Goal: Information Seeking & Learning: Learn about a topic

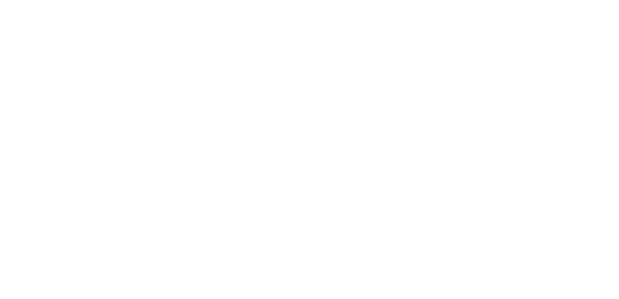
scroll to position [7, 0]
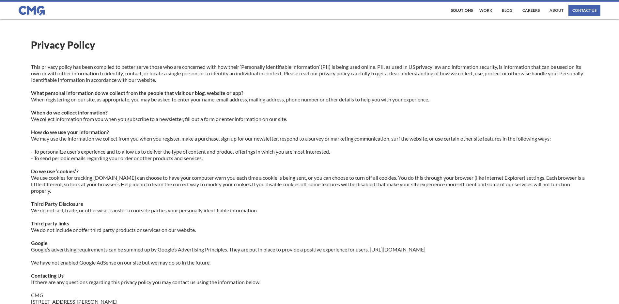
click at [243, 158] on p "This privacy policy has been compiled to better serve those who are concerned w…" at bounding box center [309, 204] width 557 height 281
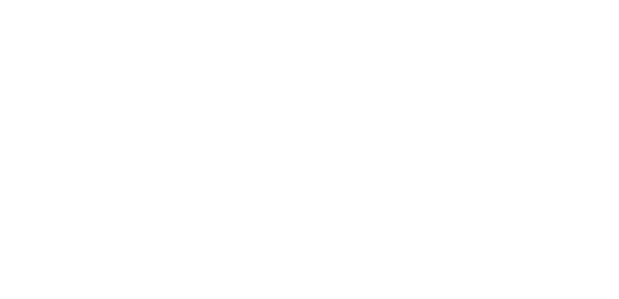
scroll to position [7, 0]
